Goal: Transaction & Acquisition: Obtain resource

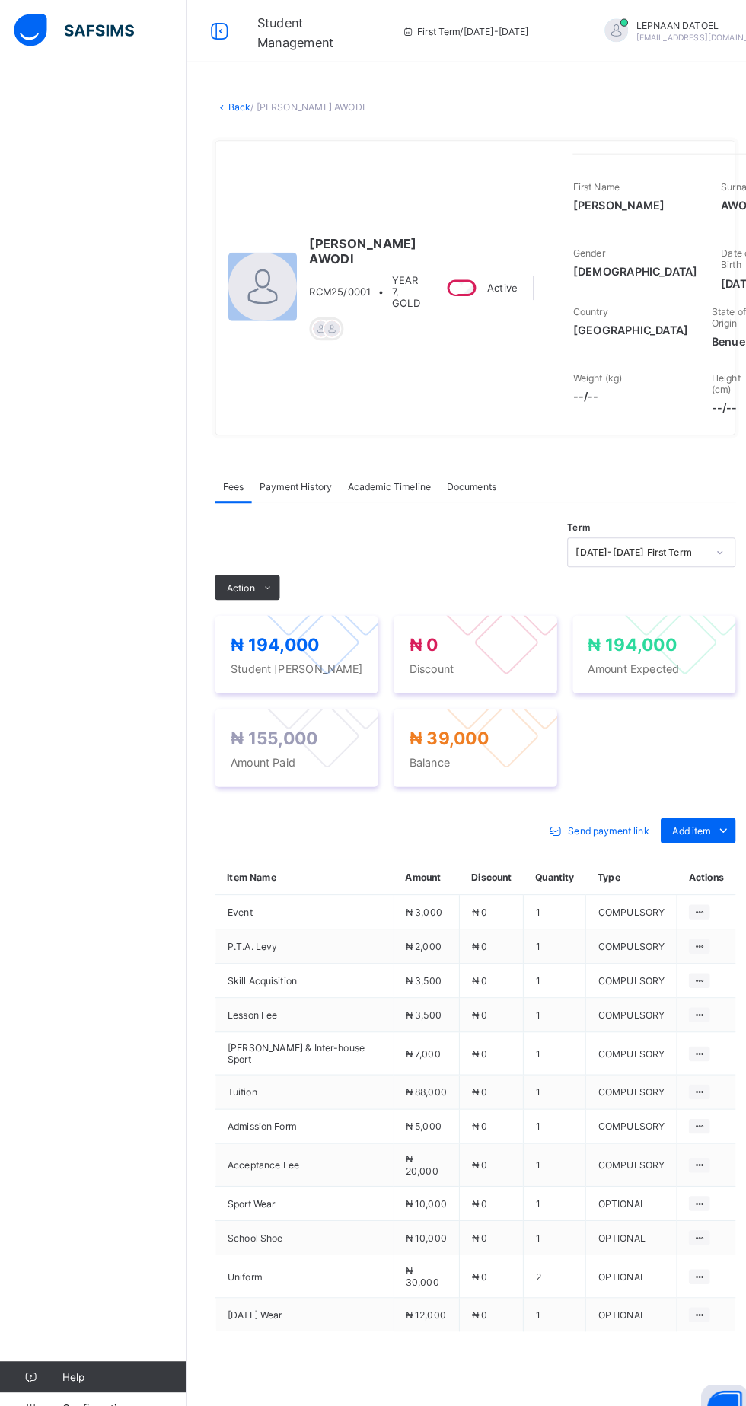
click at [289, 490] on div "Payment History" at bounding box center [289, 475] width 86 height 30
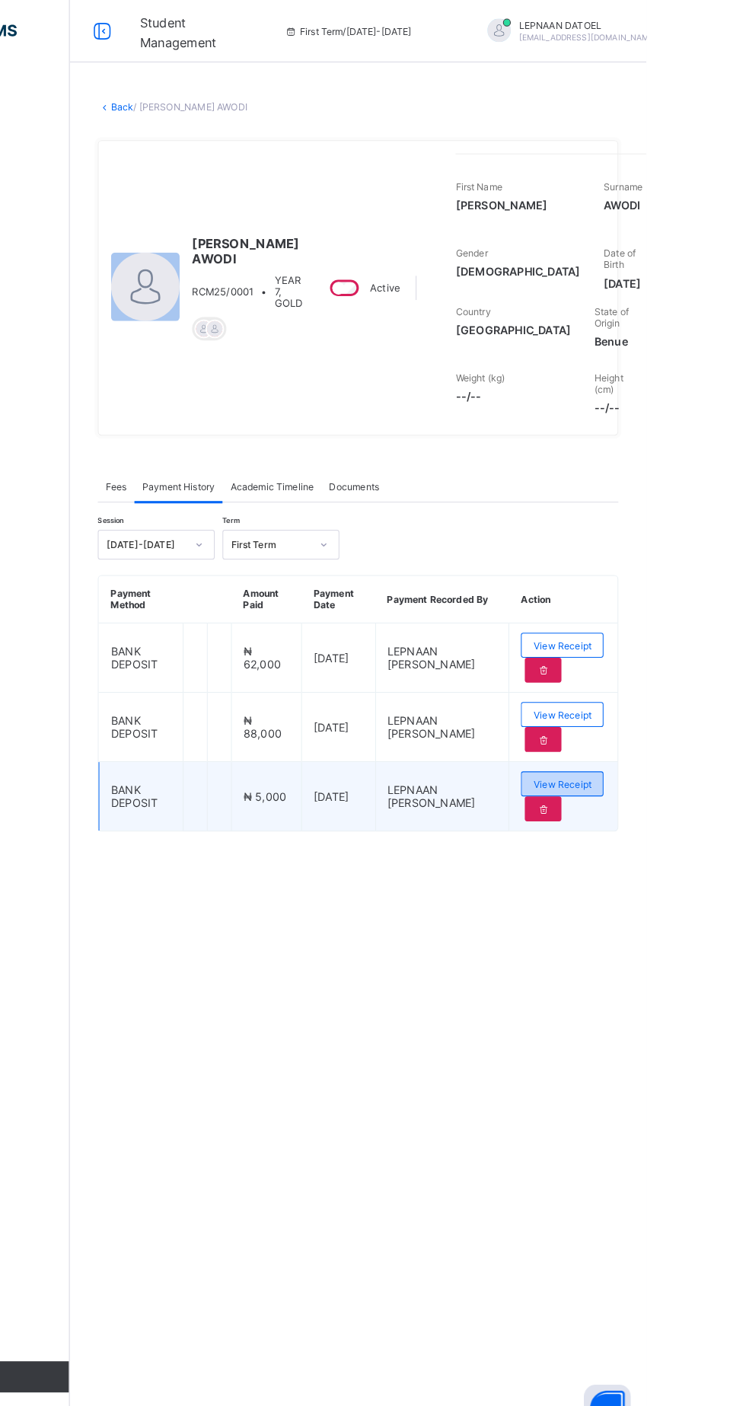
click at [679, 772] on span "View Receipt" at bounding box center [664, 765] width 56 height 11
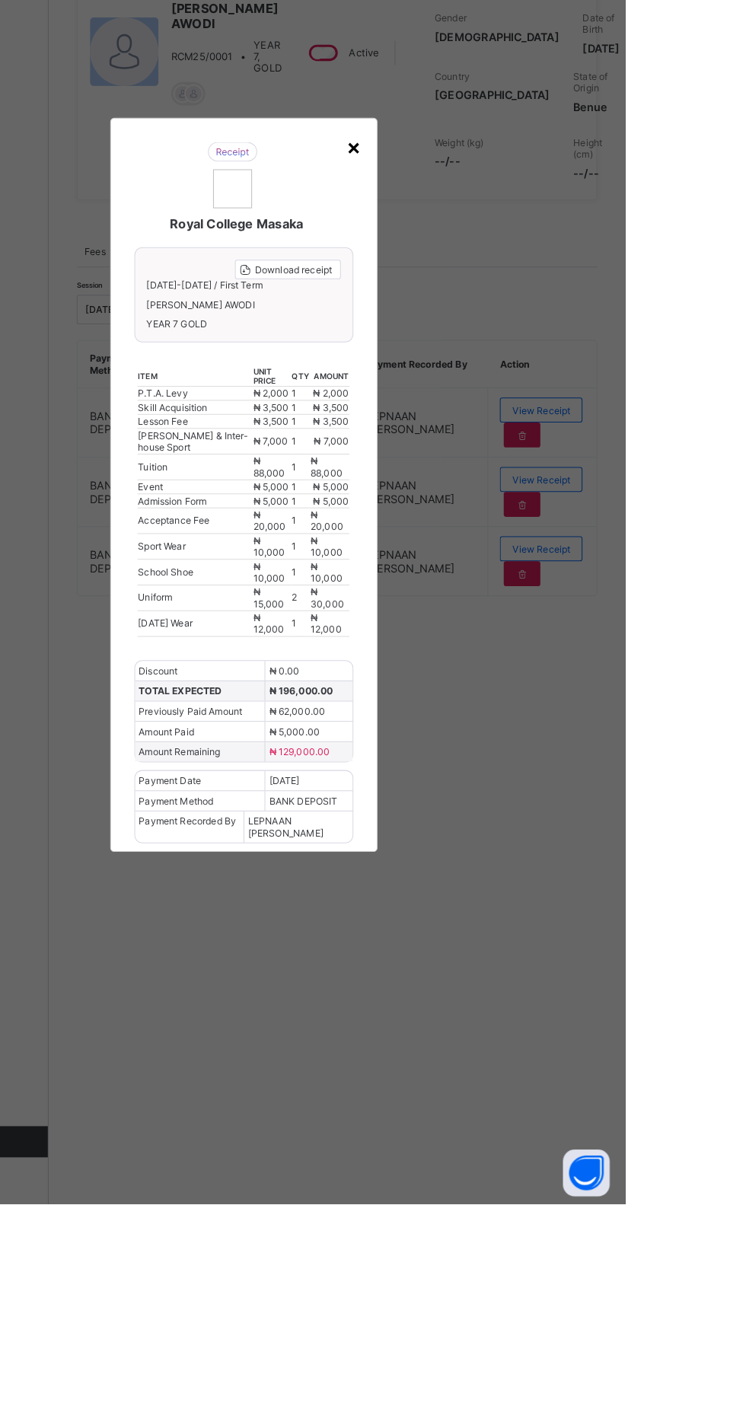
click at [489, 386] on div "×" at bounding box center [481, 373] width 14 height 26
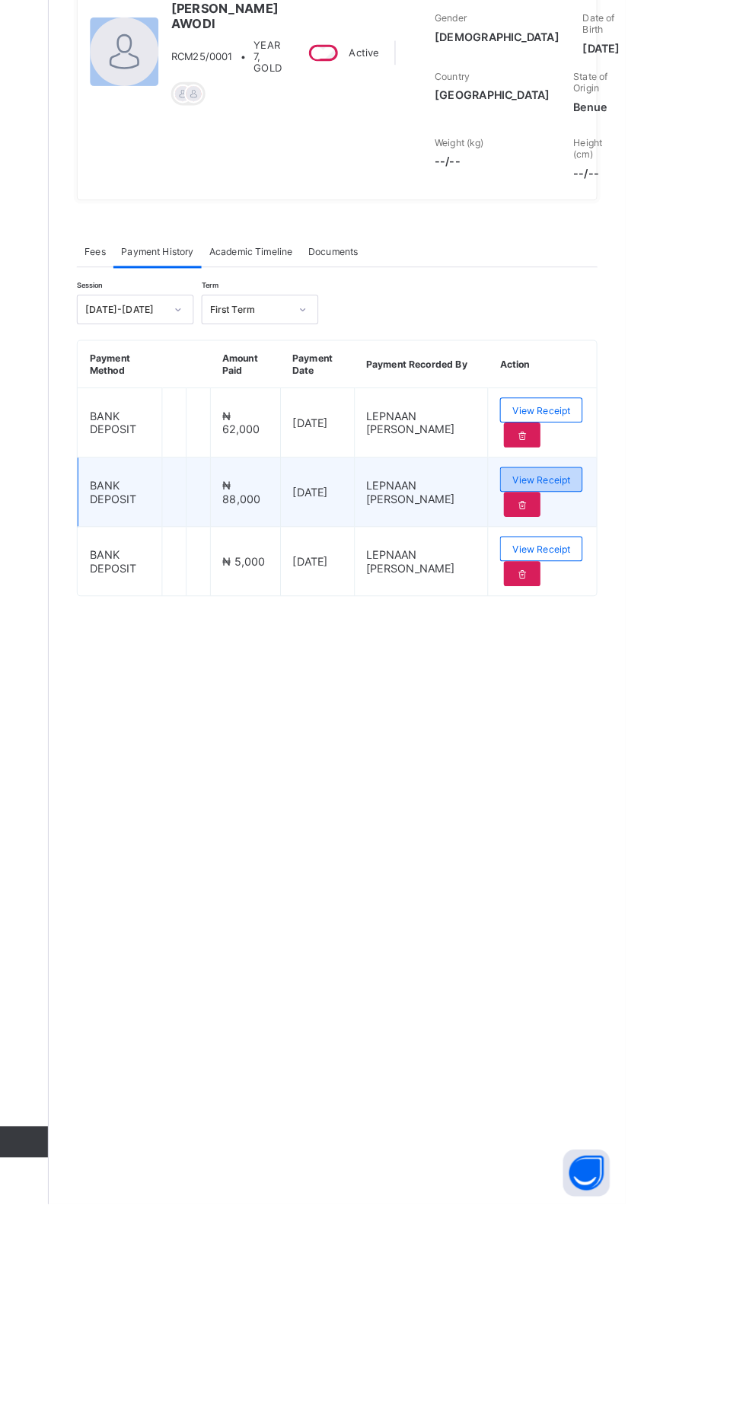
click at [695, 710] on div "View Receipt" at bounding box center [663, 698] width 81 height 24
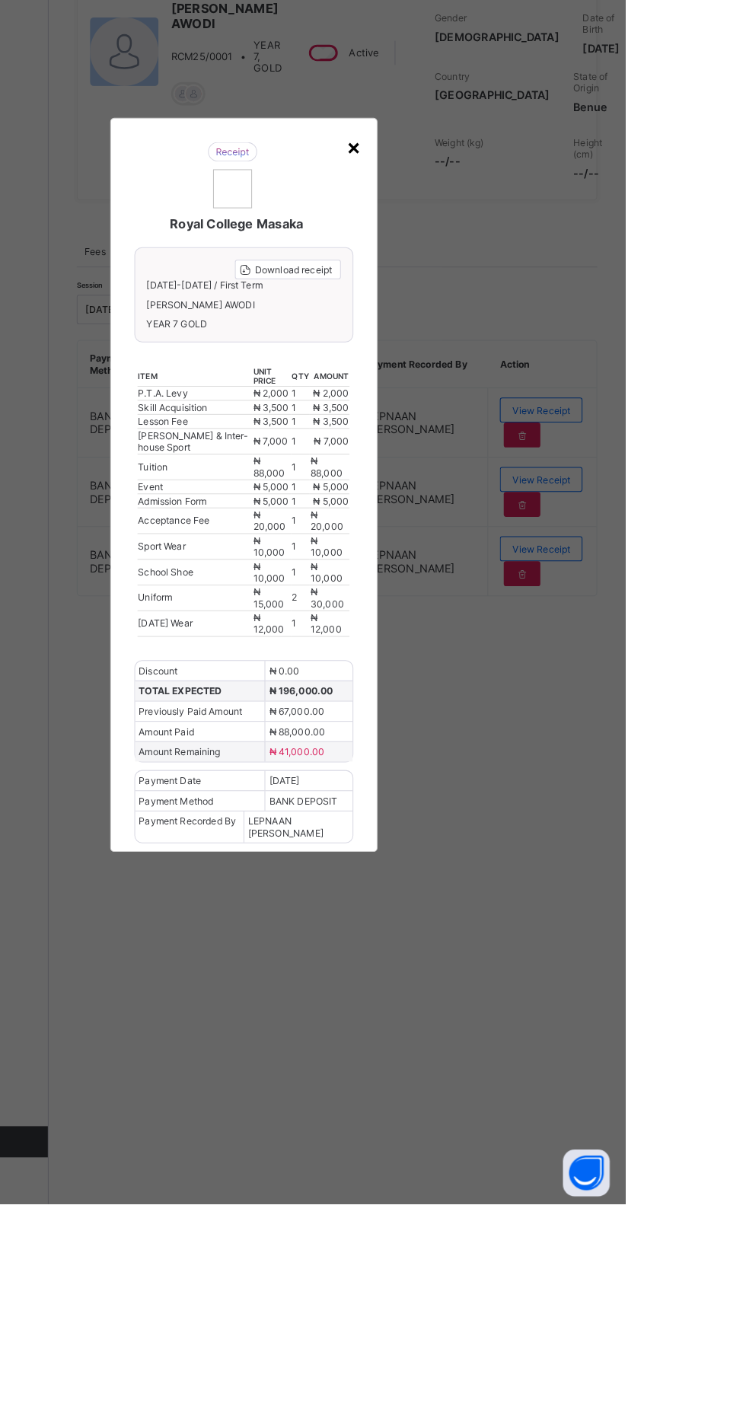
click at [489, 386] on div "×" at bounding box center [481, 373] width 14 height 26
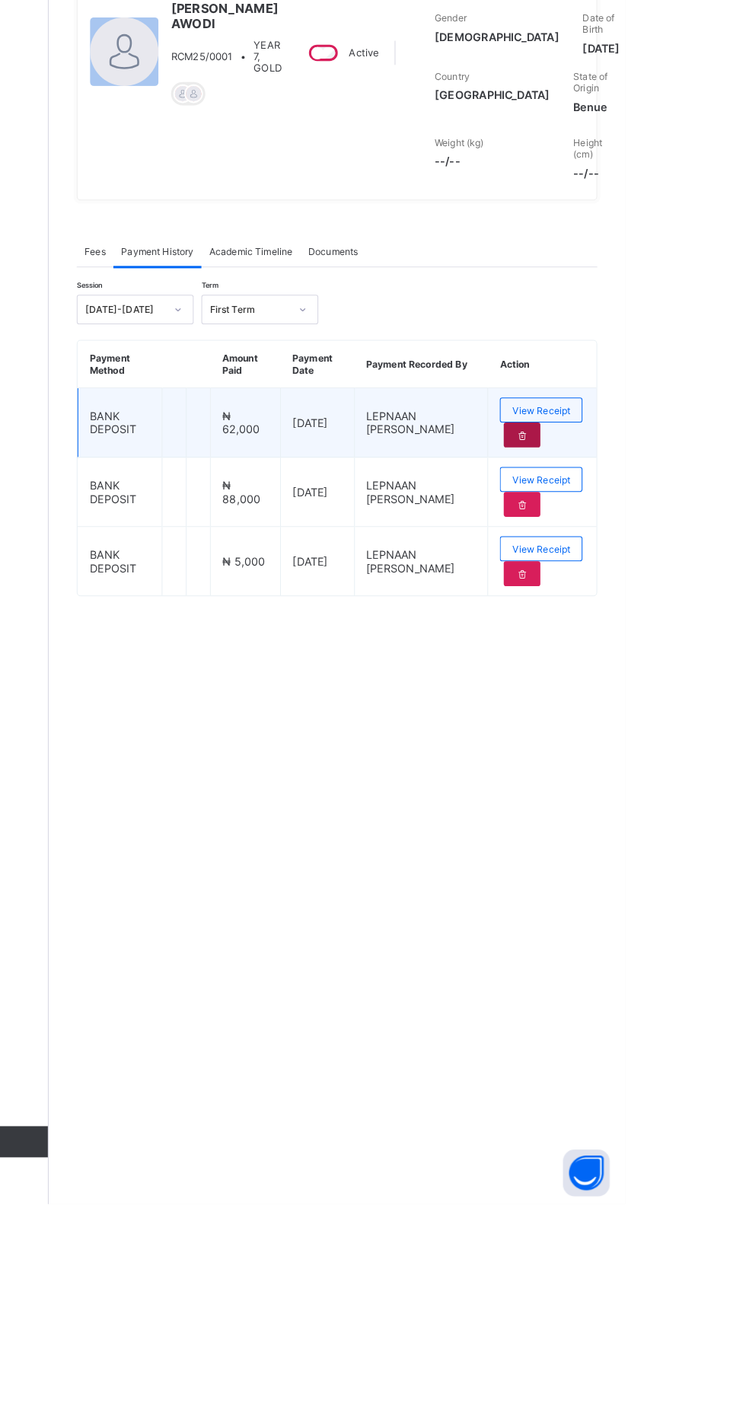
click at [642, 661] on icon at bounding box center [645, 654] width 13 height 11
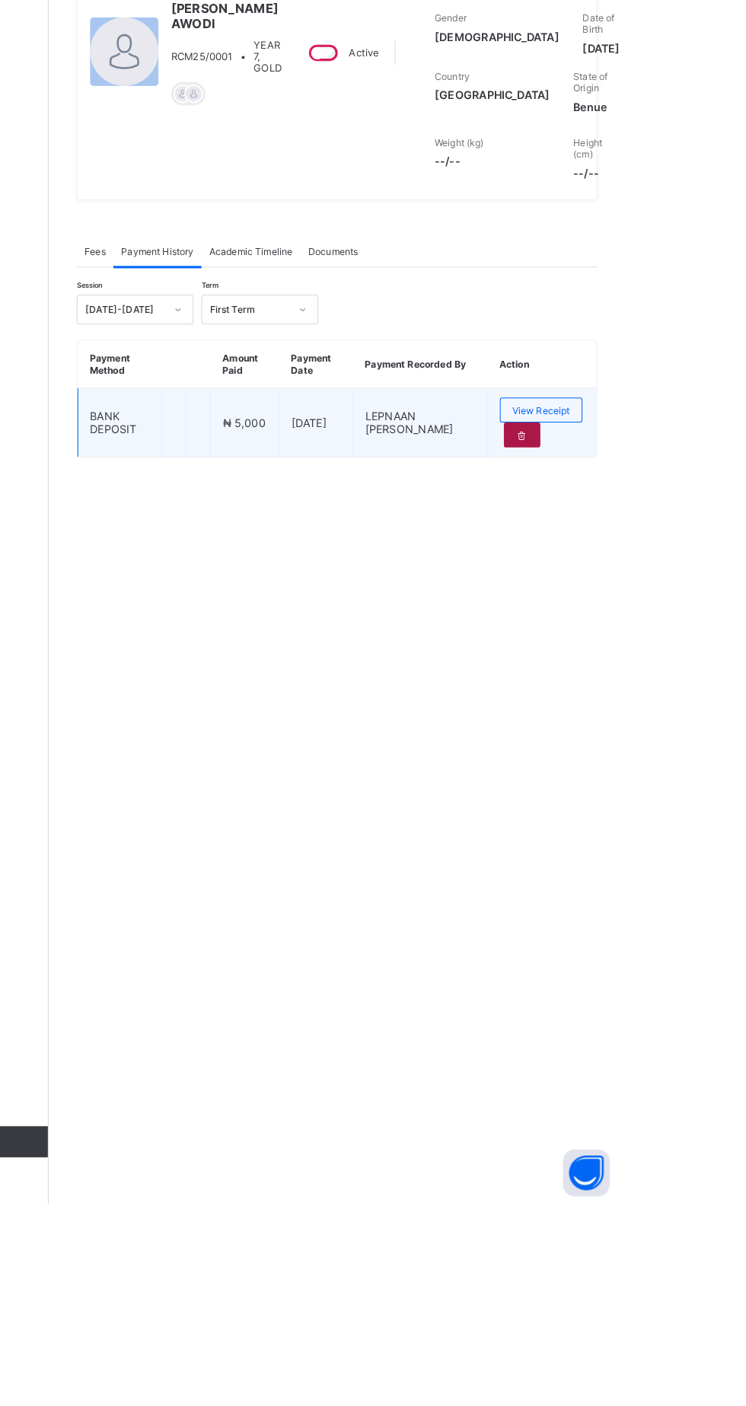
click at [642, 661] on icon at bounding box center [645, 654] width 13 height 11
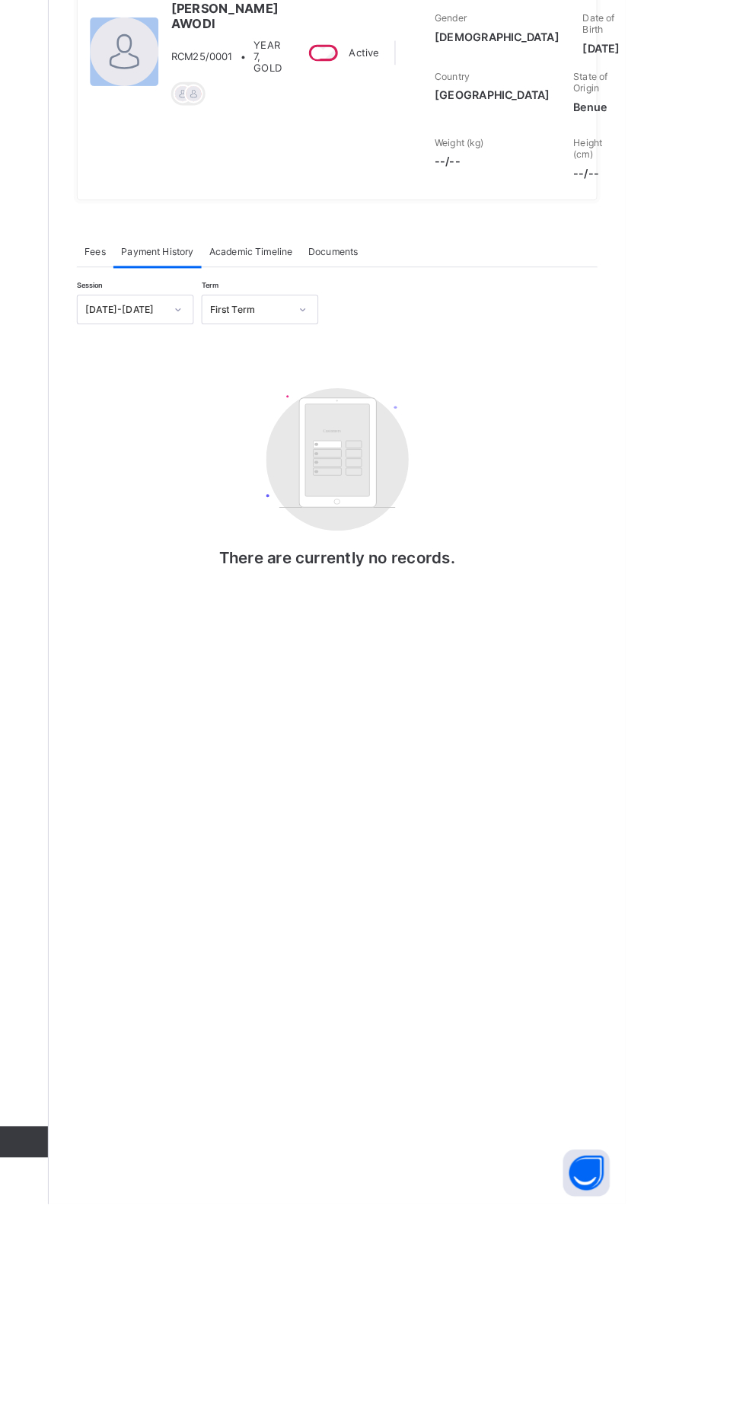
click at [215, 490] on div "Fees" at bounding box center [228, 475] width 36 height 30
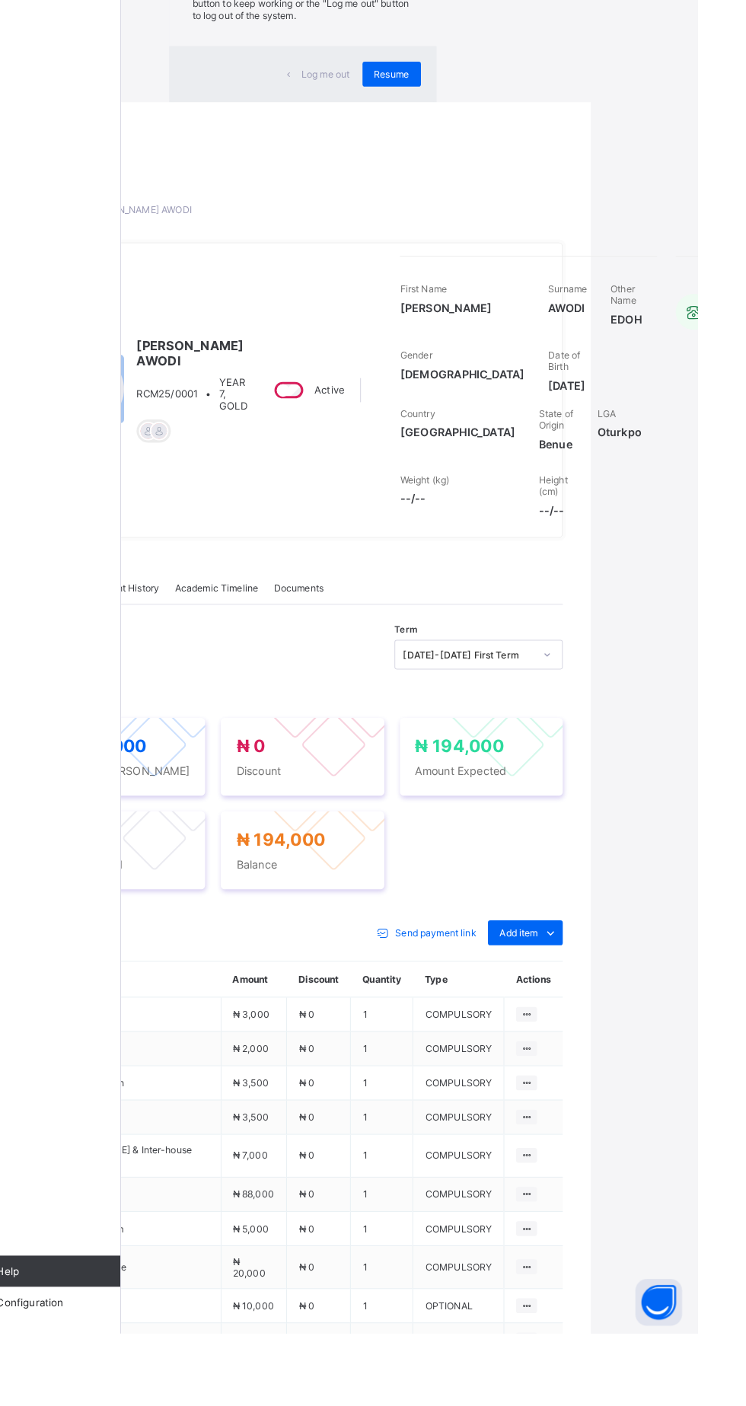
scroll to position [0, 104]
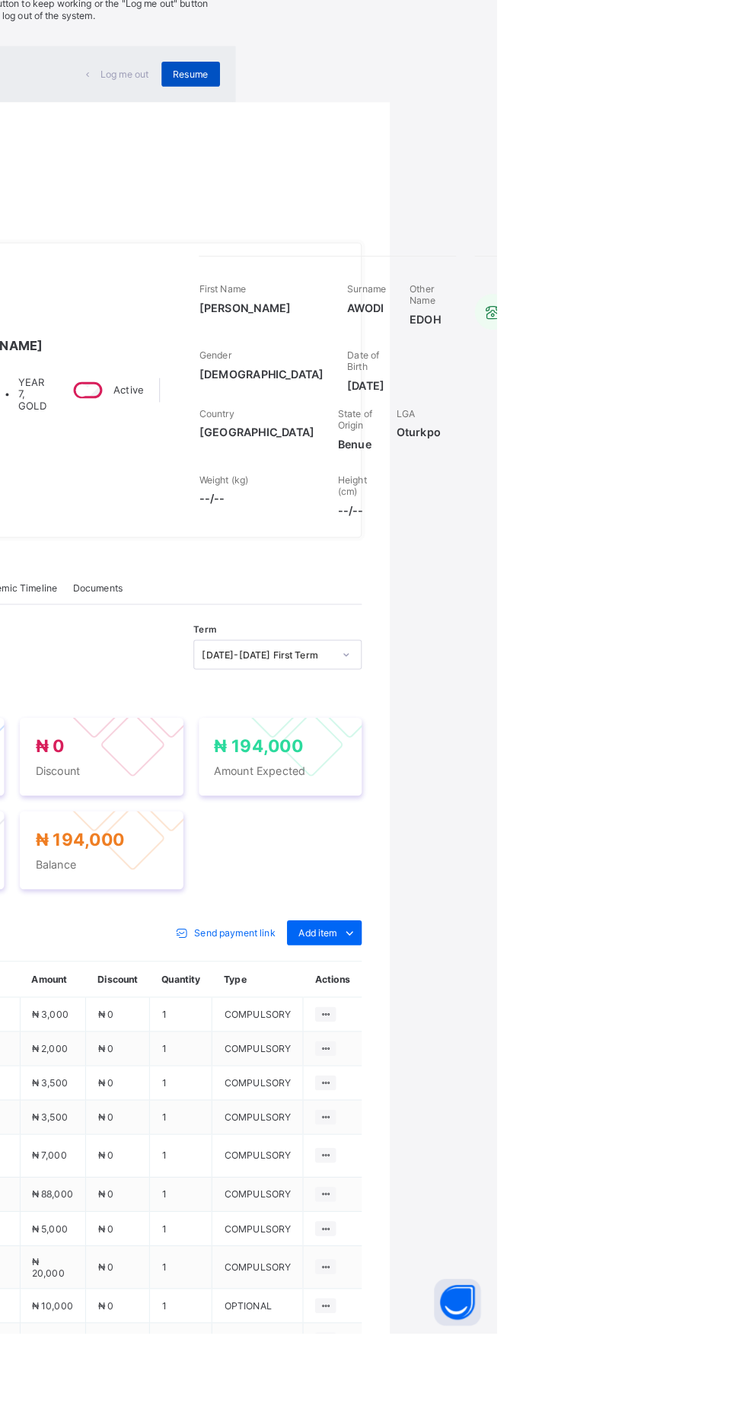
click at [464, 181] on span "Resume" at bounding box center [447, 175] width 34 height 11
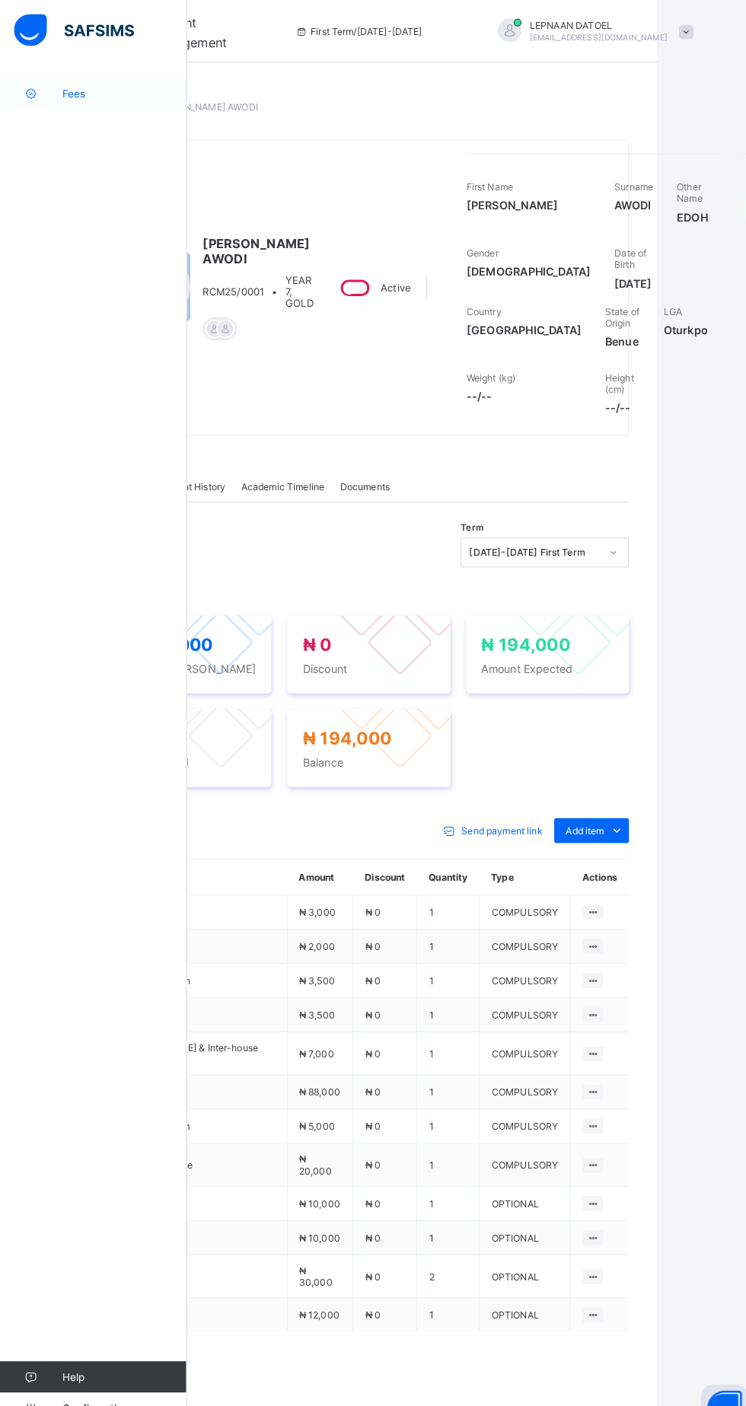
click at [78, 92] on span "Fees" at bounding box center [122, 91] width 122 height 12
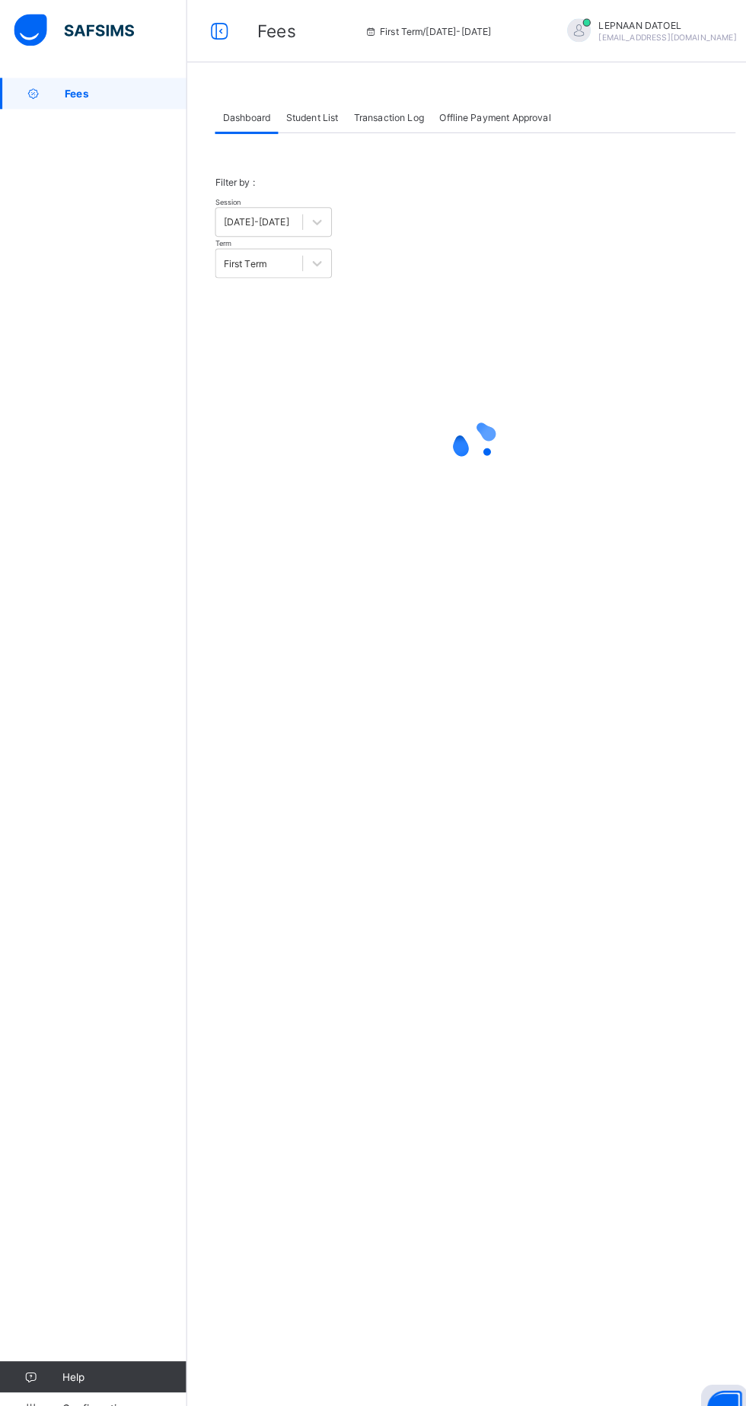
click at [308, 112] on span "Student List" at bounding box center [304, 114] width 51 height 11
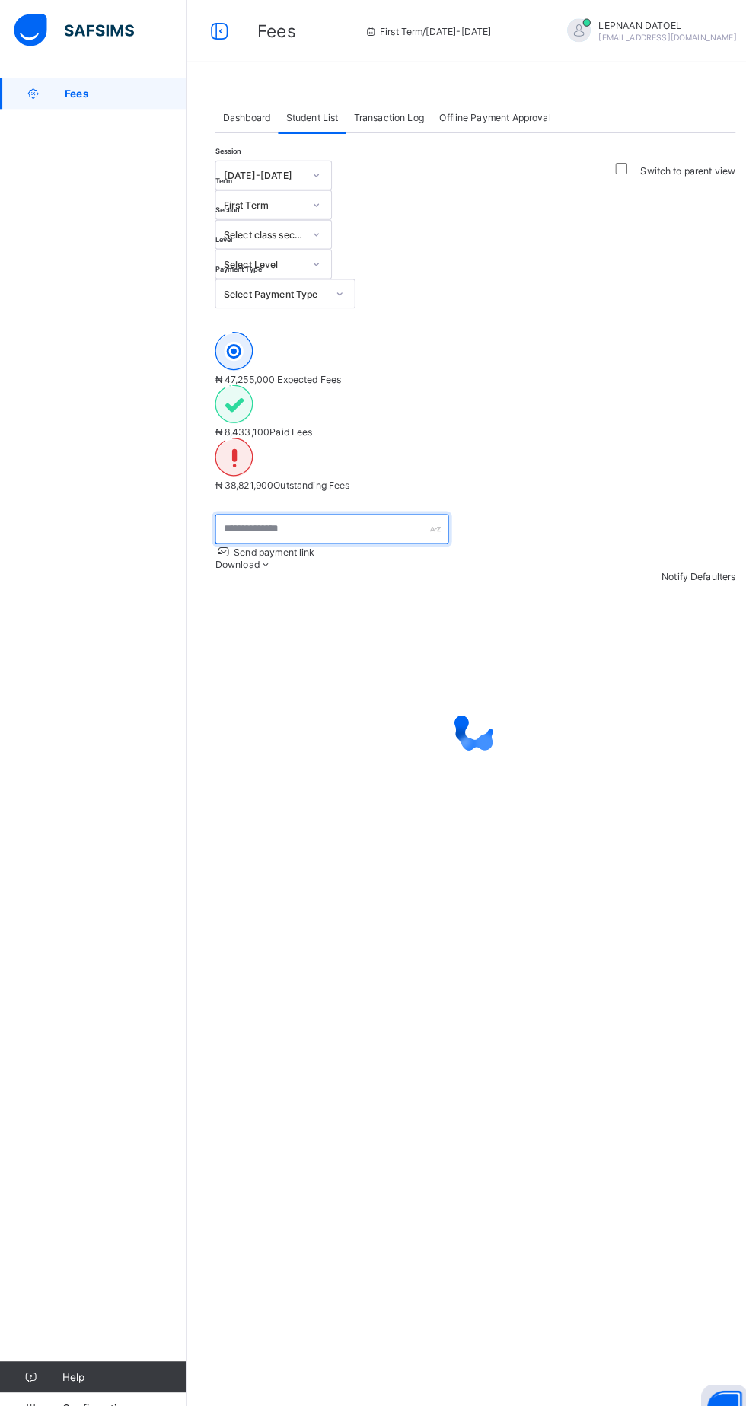
click at [320, 502] on input "text" at bounding box center [324, 516] width 228 height 29
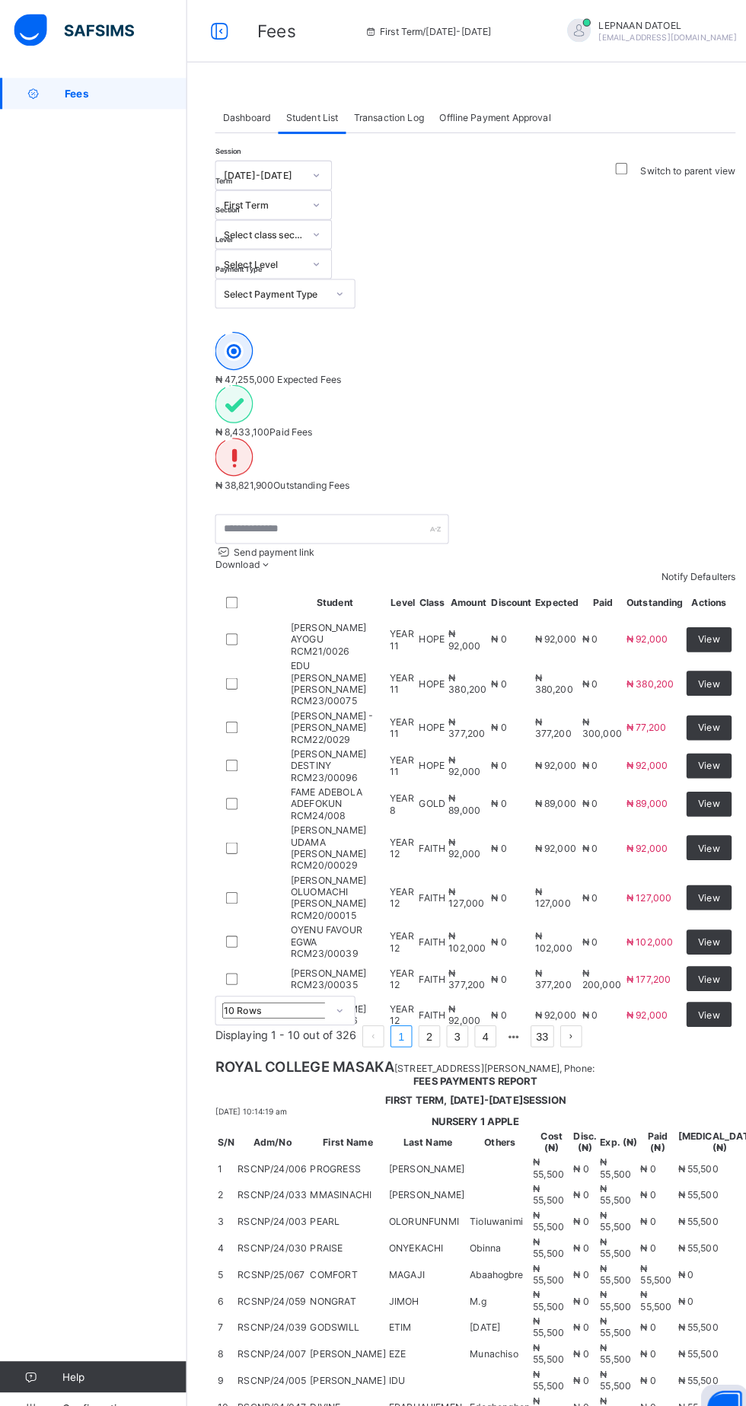
click at [294, 336] on div "₦ 47,255,000 Expected Fees" at bounding box center [464, 350] width 508 height 52
type input "*******"
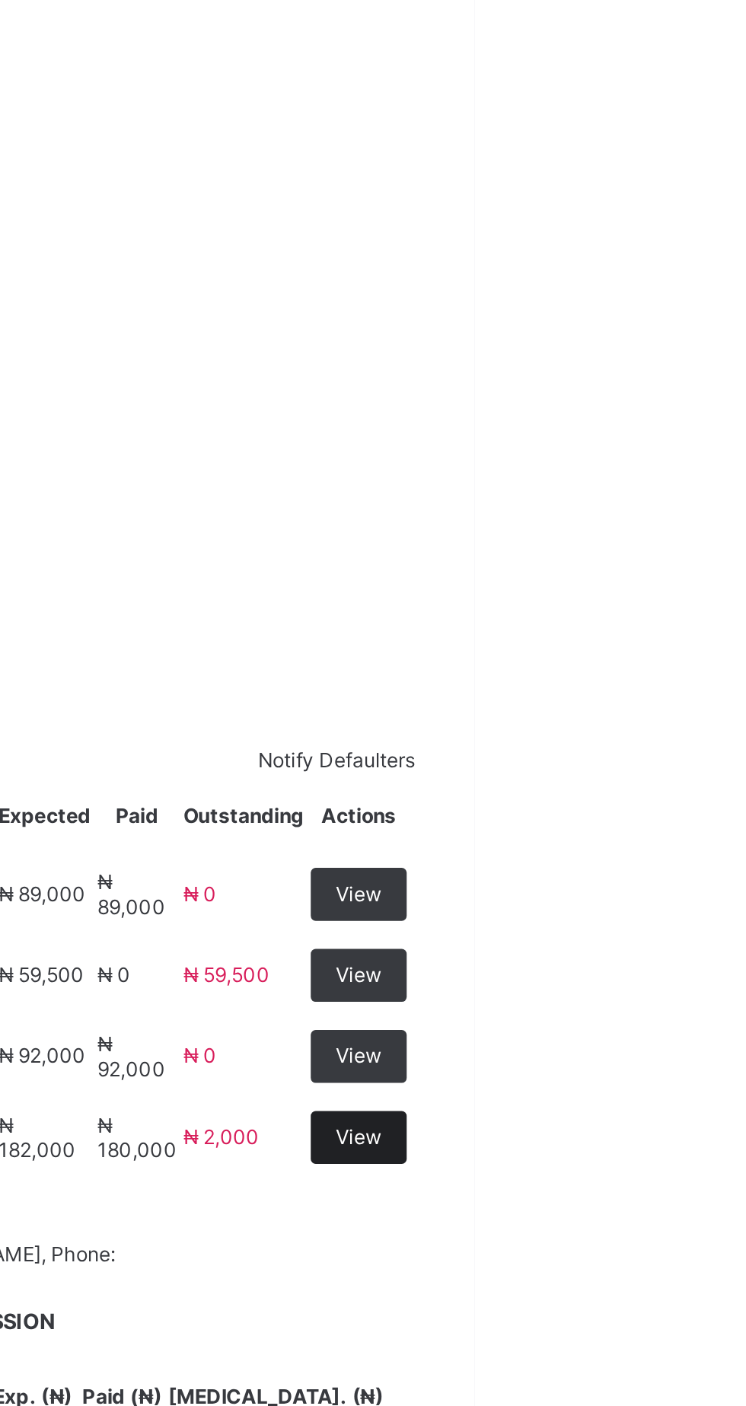
click at [703, 742] on span "View" at bounding box center [692, 736] width 21 height 11
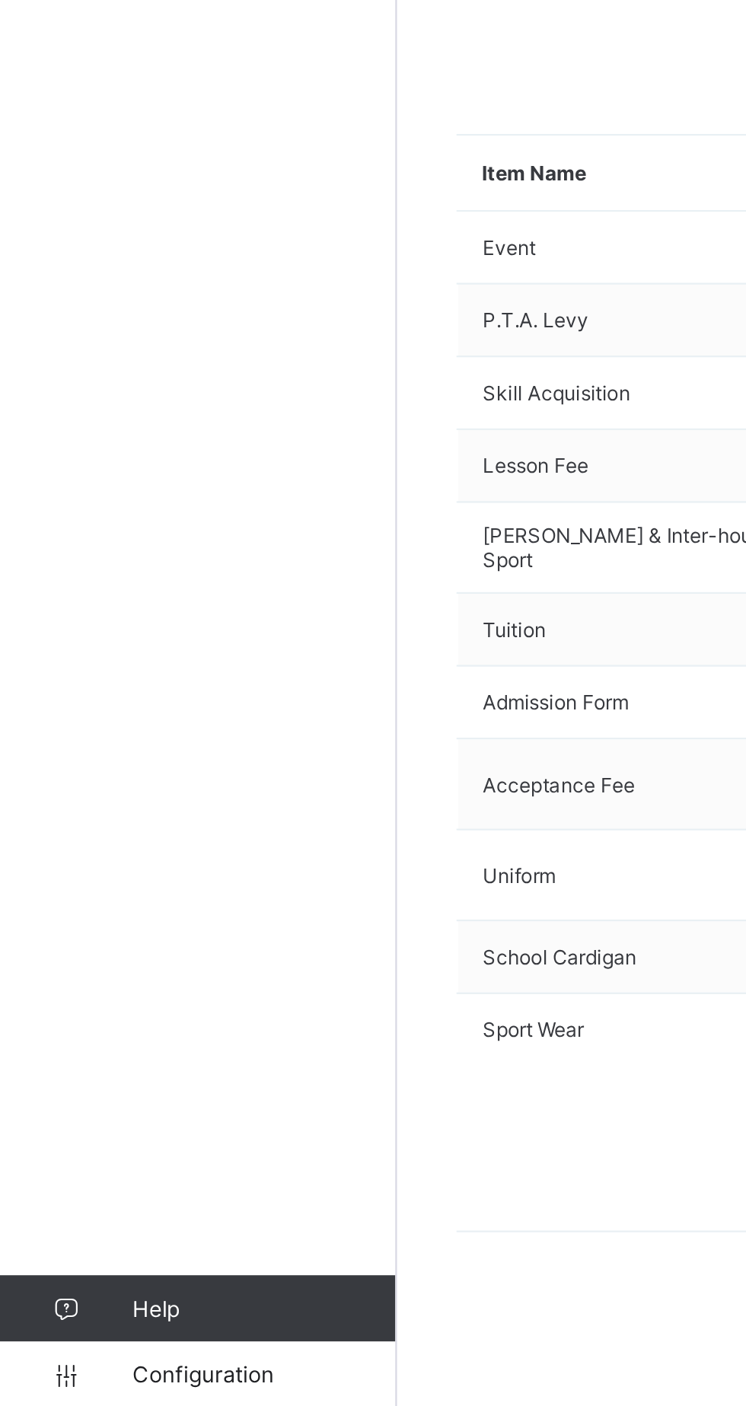
click at [285, 447] on span "Payment History" at bounding box center [288, 440] width 71 height 11
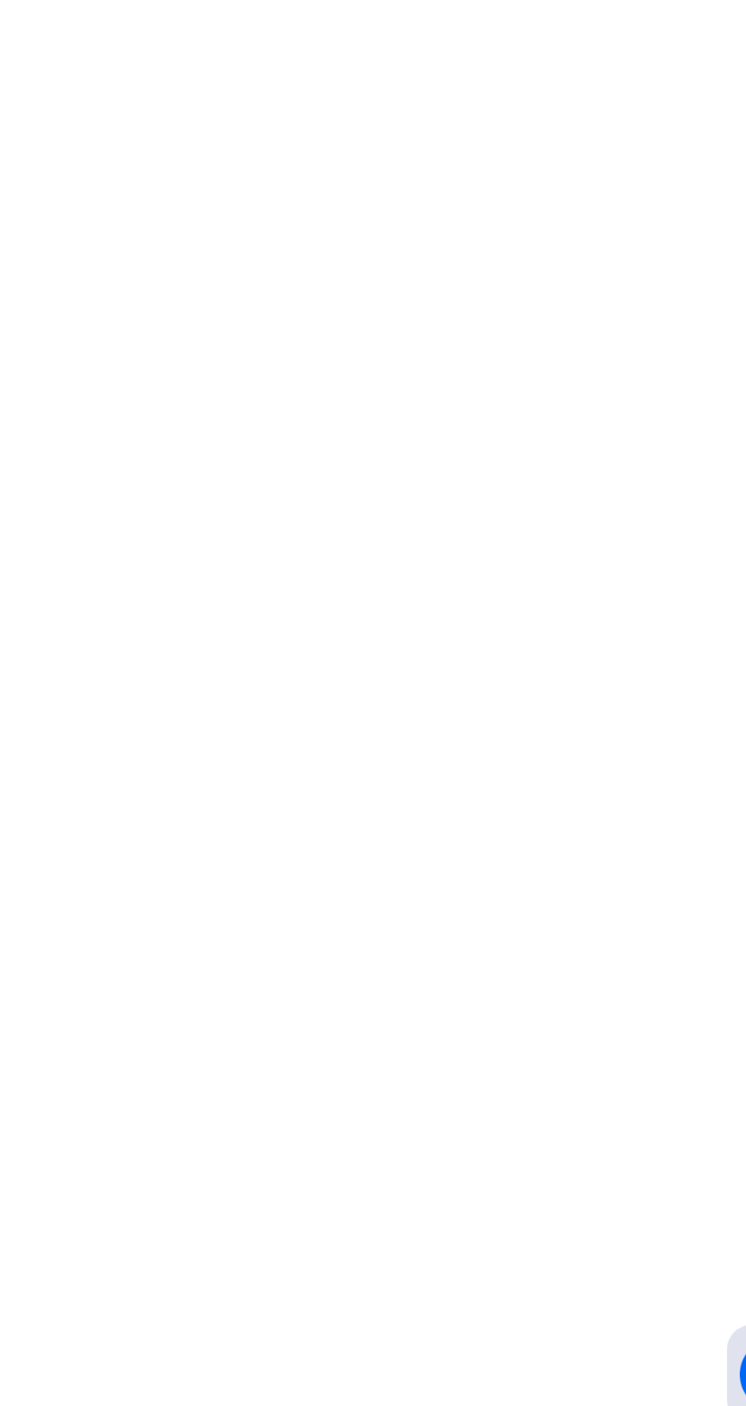
click at [608, 566] on div at bounding box center [590, 554] width 36 height 24
click at [625, 542] on span "View Receipt" at bounding box center [597, 536] width 56 height 11
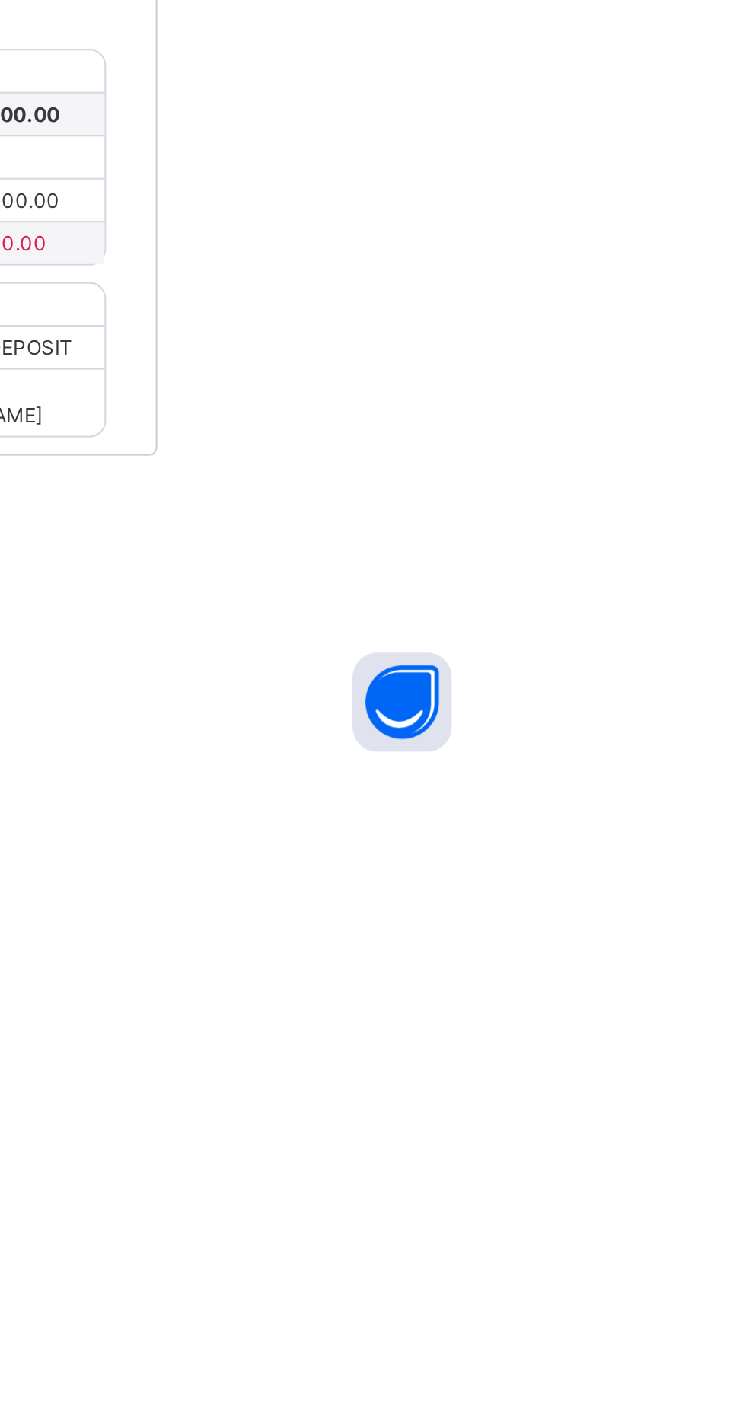
click at [551, 724] on span "Download receipt" at bounding box center [513, 717] width 75 height 11
